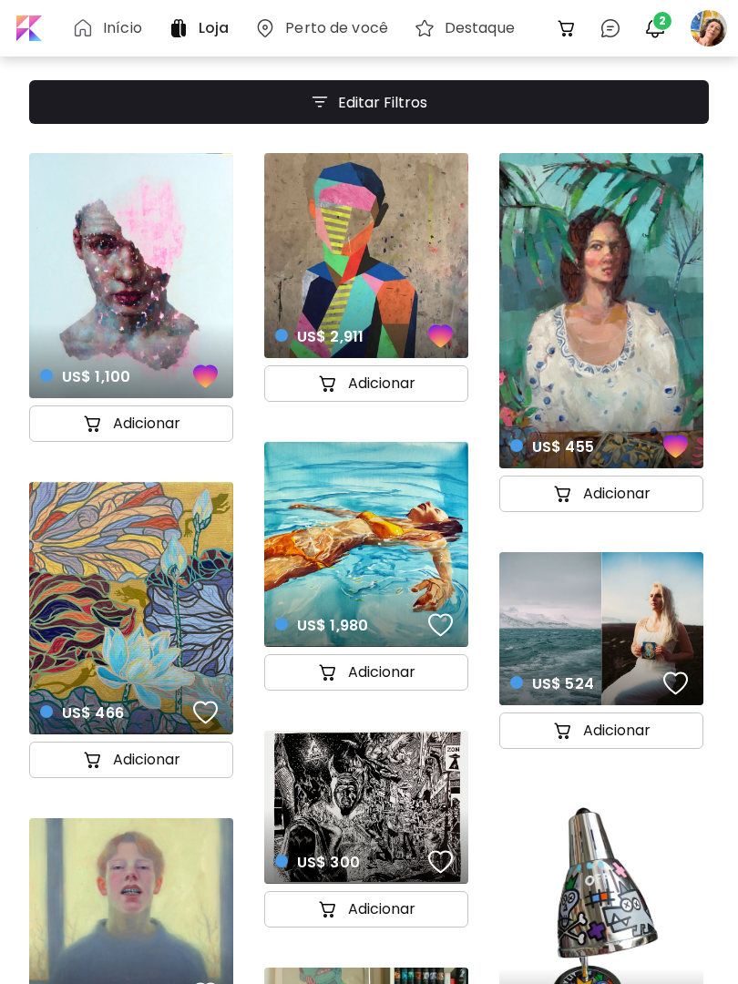
click at [647, 13] on button "2" at bounding box center [654, 28] width 31 height 31
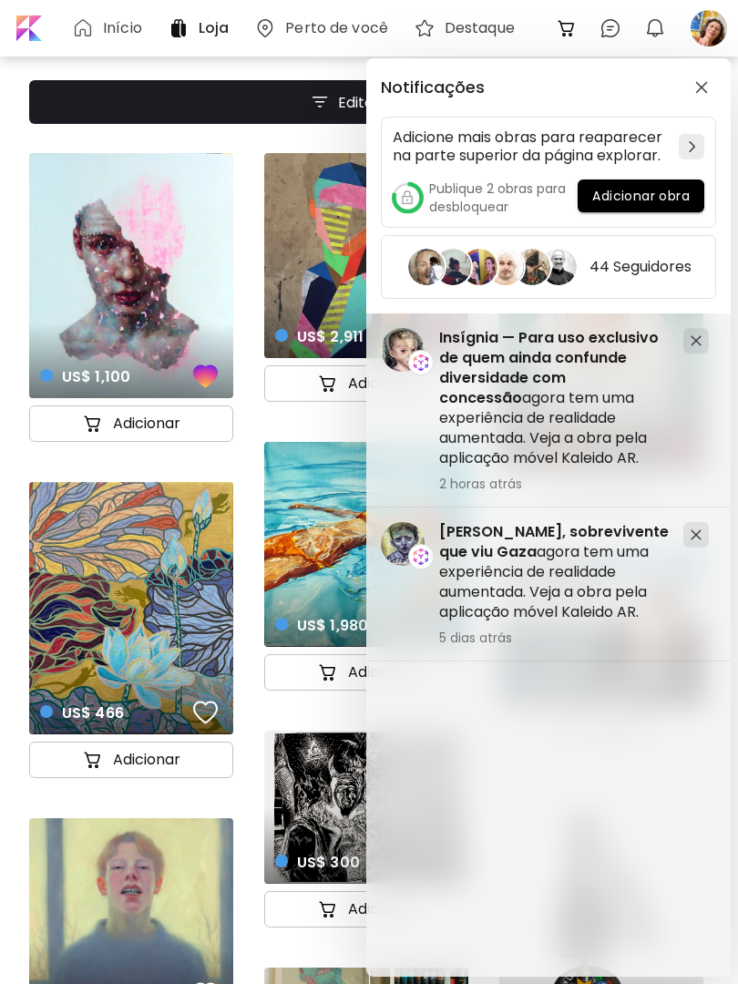
click at [539, 350] on span "Insígnia — Para uso exclusivo de quem ainda confunde diversidade com concessão" at bounding box center [548, 367] width 219 height 81
